Goal: Task Accomplishment & Management: Use online tool/utility

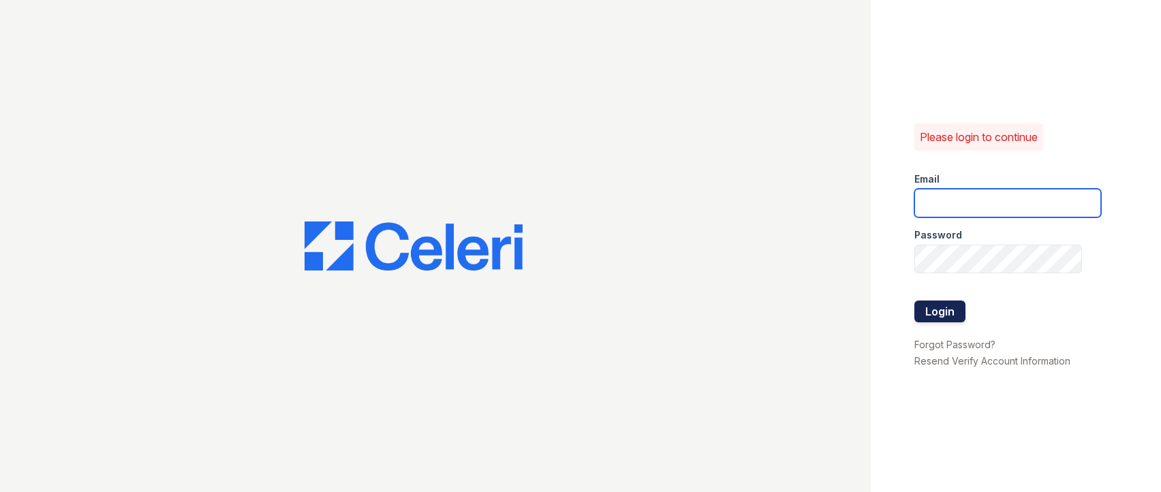
type input "belmond.am@cafmanagement.com"
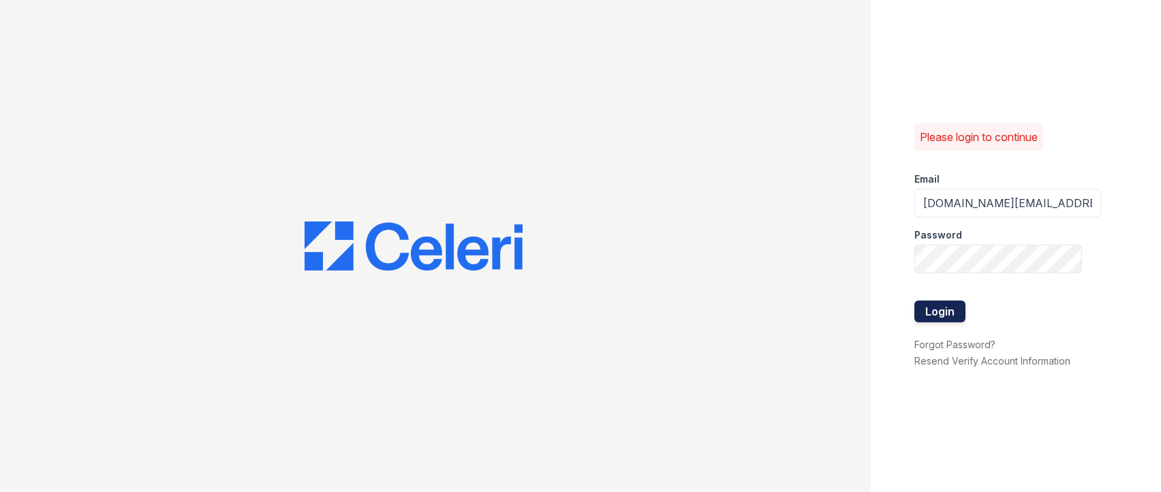
click at [937, 306] on button "Login" at bounding box center [940, 312] width 51 height 22
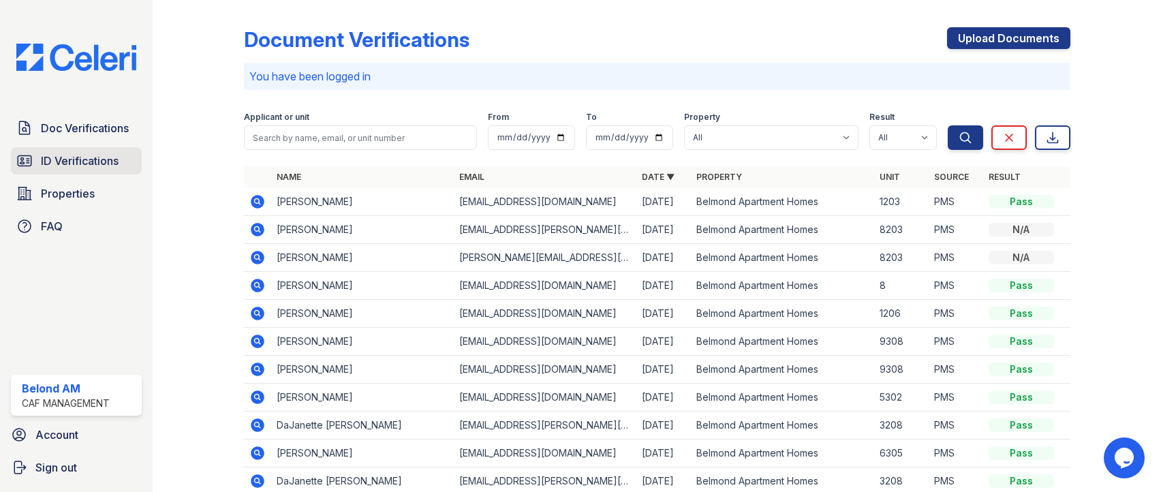
click at [48, 163] on span "ID Verifications" at bounding box center [80, 161] width 78 height 16
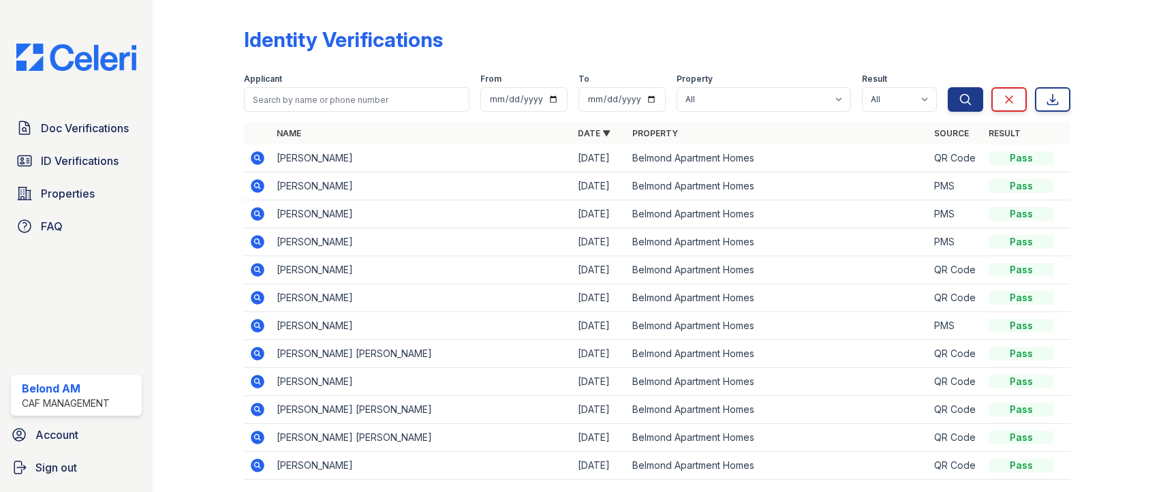
click at [259, 158] on icon at bounding box center [258, 158] width 14 height 14
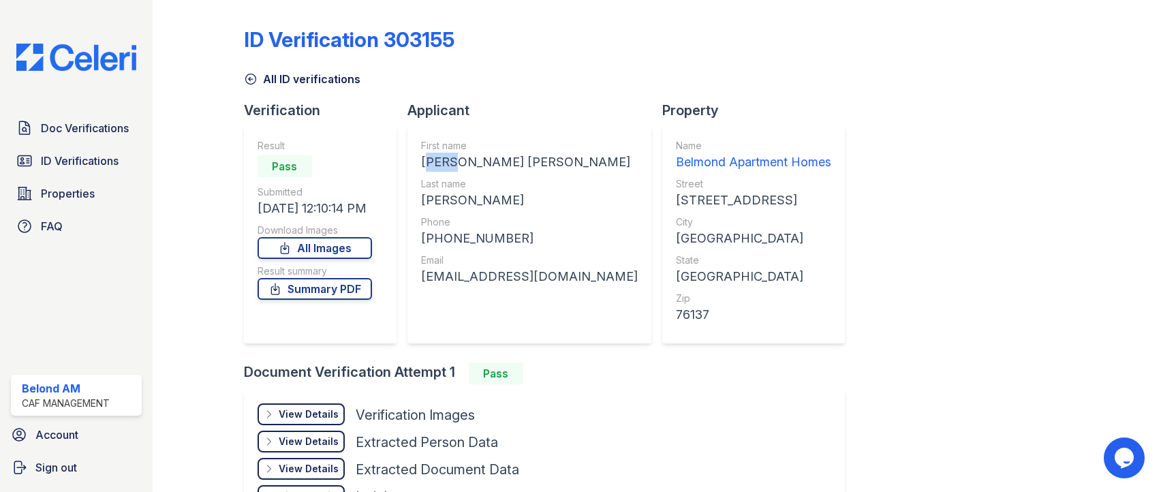
drag, startPoint x: 449, startPoint y: 162, endPoint x: 420, endPoint y: 166, distance: 29.6
click at [421, 166] on div "[PERSON_NAME] [PERSON_NAME]" at bounding box center [529, 162] width 217 height 19
copy div "[PERSON_NAME]"
drag, startPoint x: 458, startPoint y: 200, endPoint x: 403, endPoint y: 202, distance: 55.3
click at [403, 202] on div "Verification Result Pass Submitted [DATE] 12:10:14 PM Download Images All Image…" at bounding box center [550, 232] width 612 height 262
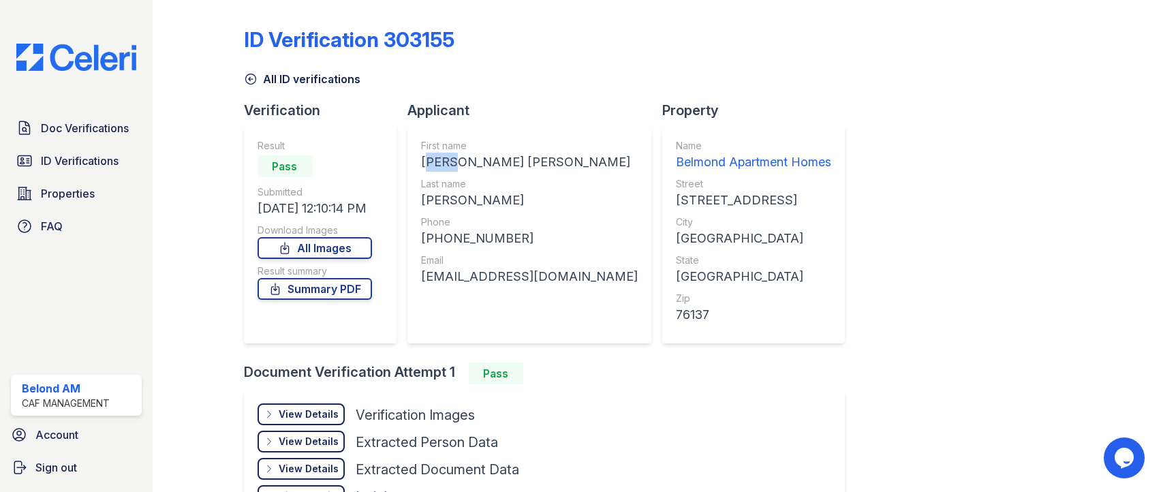
click at [474, 205] on div "[PERSON_NAME]" at bounding box center [529, 200] width 217 height 19
drag, startPoint x: 462, startPoint y: 202, endPoint x: 417, endPoint y: 200, distance: 45.0
click at [417, 200] on div "First name [PERSON_NAME] [PERSON_NAME] Last name [PERSON_NAME] Phone [PHONE_NUM…" at bounding box center [530, 234] width 244 height 218
copy div "[PERSON_NAME]"
drag, startPoint x: 510, startPoint y: 239, endPoint x: 434, endPoint y: 230, distance: 76.9
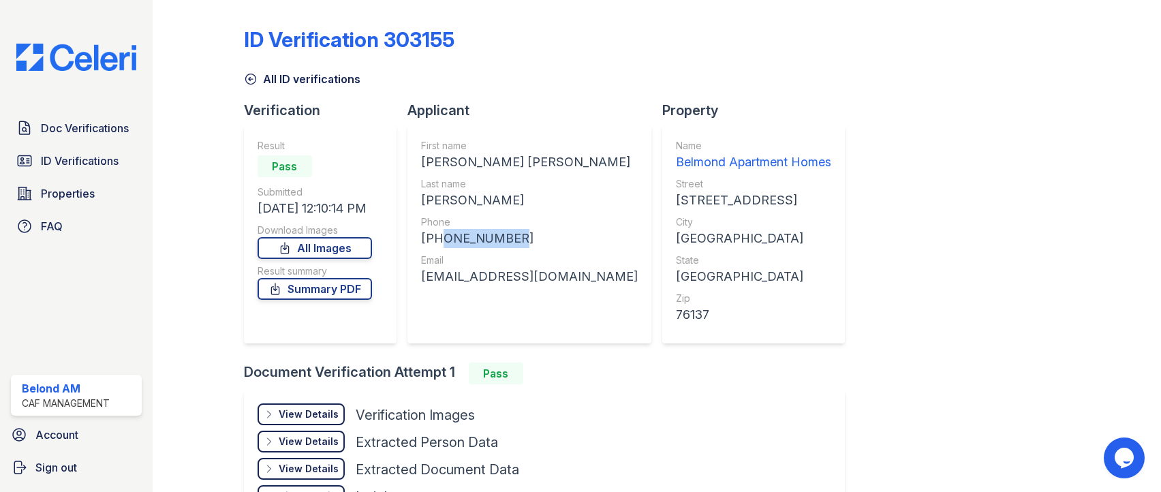
click at [434, 230] on div "[PHONE_NUMBER]" at bounding box center [529, 238] width 217 height 19
copy div "6825214676"
drag, startPoint x: 421, startPoint y: 276, endPoint x: 556, endPoint y: 279, distance: 135.7
click at [556, 279] on div "[EMAIL_ADDRESS][DOMAIN_NAME]" at bounding box center [529, 276] width 217 height 19
copy div "[EMAIL_ADDRESS][DOMAIN_NAME]"
